Goal: Navigation & Orientation: Find specific page/section

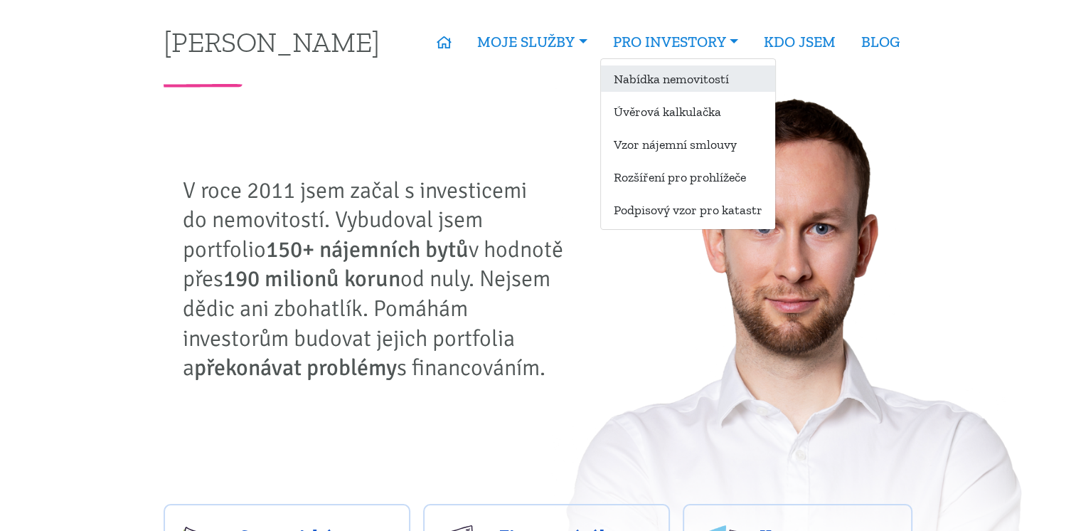
click at [668, 81] on link "Nabídka nemovitostí" at bounding box center [688, 78] width 174 height 26
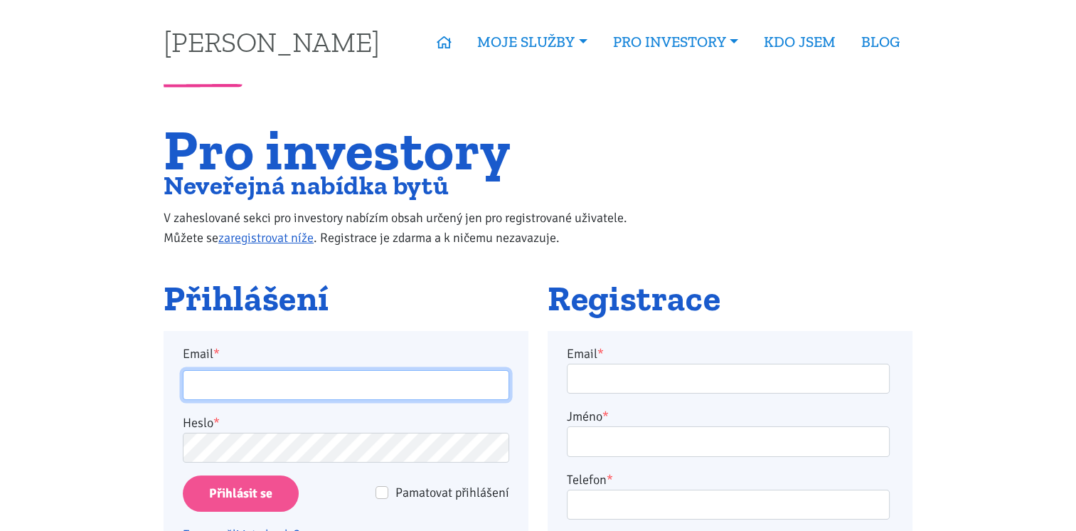
type input "[PERSON_NAME][EMAIL_ADDRESS][DOMAIN_NAME]"
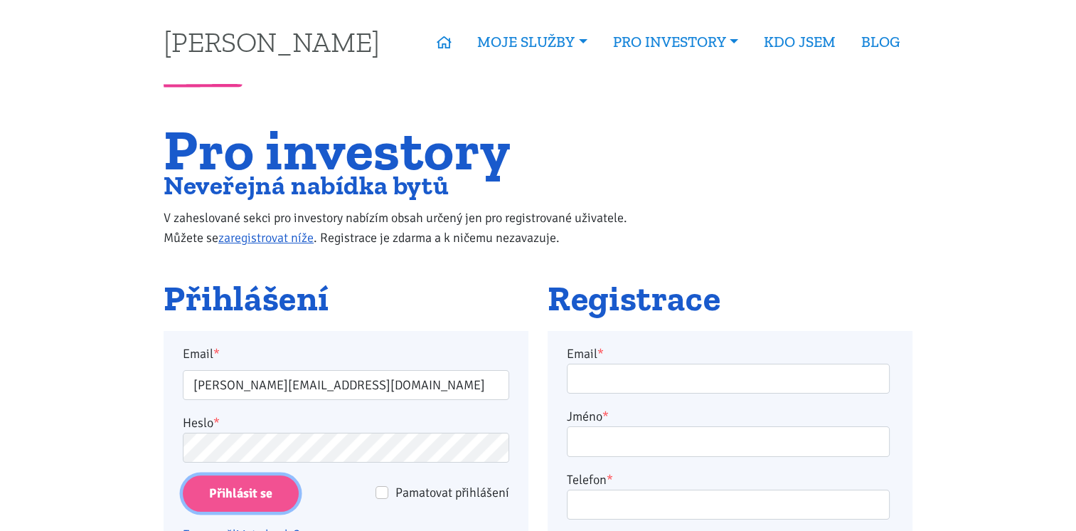
click at [229, 494] on input "Přihlásit se" at bounding box center [241, 493] width 116 height 36
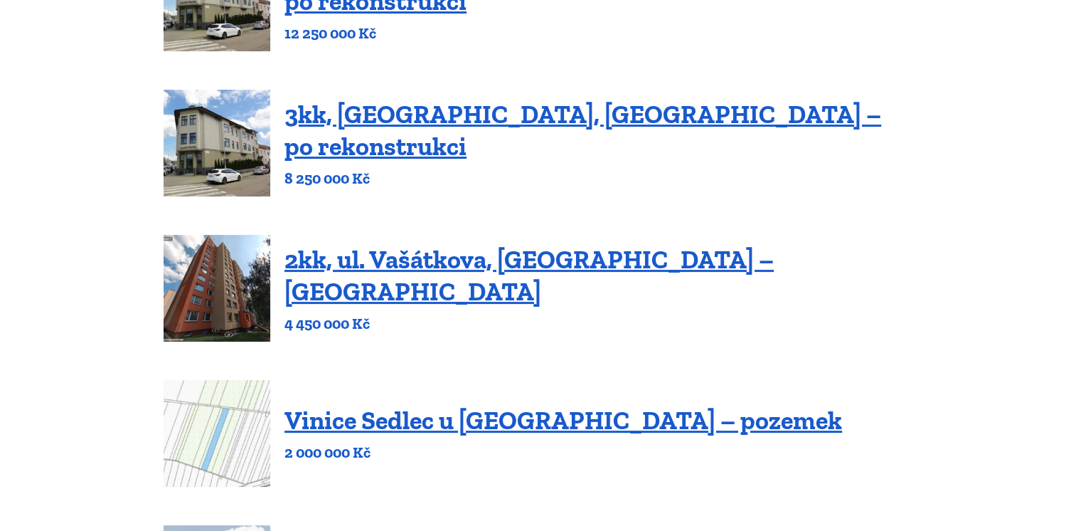
scroll to position [142, 0]
